Goal: Transaction & Acquisition: Purchase product/service

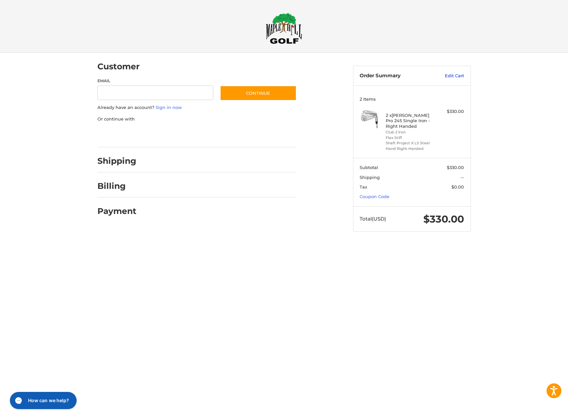
click at [455, 74] on link "Edit Cart" at bounding box center [446, 76] width 33 height 7
click at [376, 195] on link "Coupon Code" at bounding box center [374, 196] width 30 height 5
click at [386, 214] on input "Gift Certificate or Coupon Code" at bounding box center [392, 210] width 66 height 15
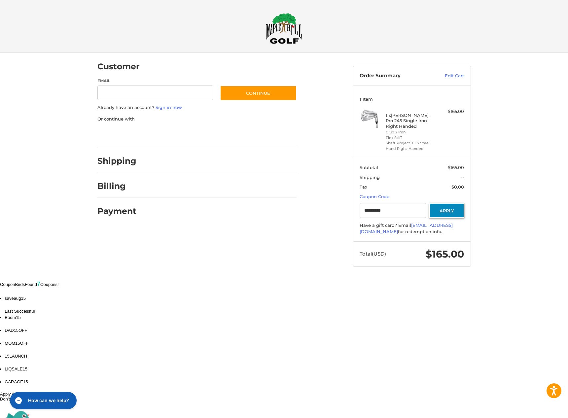
click at [447, 212] on button "Apply" at bounding box center [446, 210] width 35 height 15
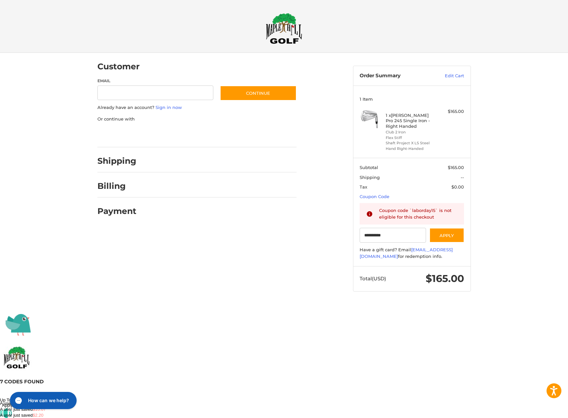
click at [26, 403] on span "Apply Codes" at bounding box center [14, 405] width 24 height 5
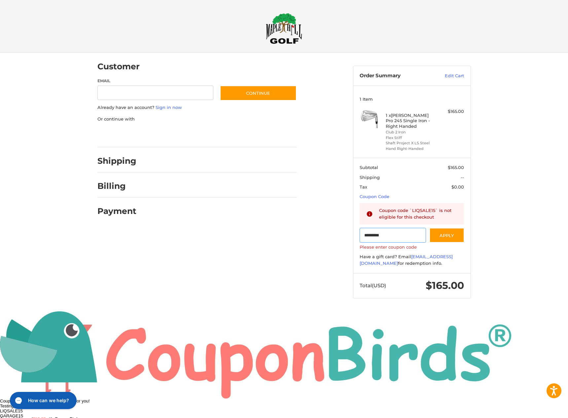
type input "********"
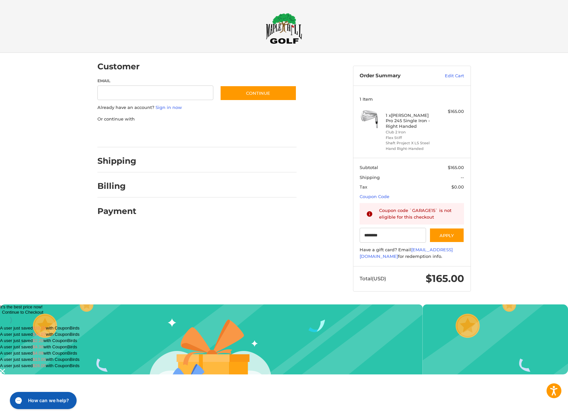
click at [43, 309] on div "Continue to Checkout" at bounding box center [22, 311] width 41 height 5
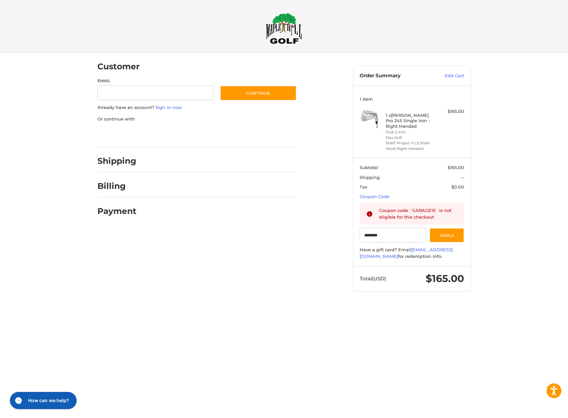
drag, startPoint x: 390, startPoint y: 306, endPoint x: 384, endPoint y: 303, distance: 6.7
click at [390, 304] on html "Accessibility Screen-Reader Guide, Feedback, and Issue Reporting | New window C…" at bounding box center [284, 152] width 568 height 304
click at [285, 33] on img at bounding box center [284, 28] width 36 height 31
